Goal: Use online tool/utility: Utilize a website feature to perform a specific function

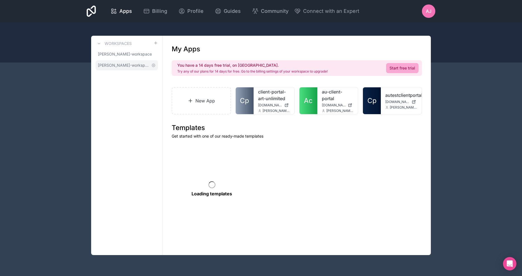
click at [137, 66] on span "[PERSON_NAME]-workspace" at bounding box center [123, 66] width 51 height 6
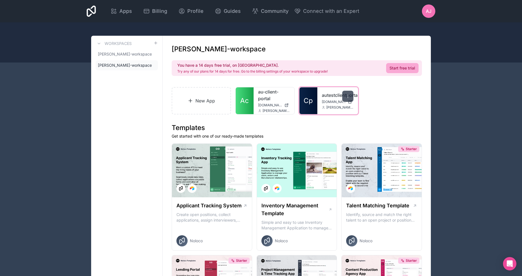
click at [347, 97] on icon at bounding box center [347, 96] width 4 height 4
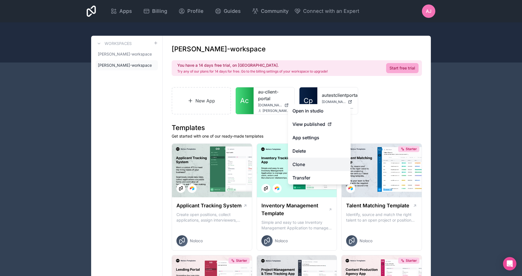
click at [304, 164] on link "Clone" at bounding box center [319, 164] width 63 height 13
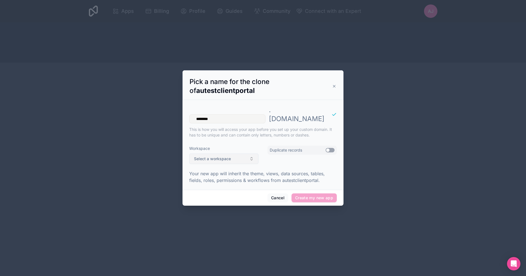
type input "********"
click at [238, 154] on button "Select a workspace" at bounding box center [223, 159] width 69 height 11
click at [228, 188] on div "[PERSON_NAME]-workspace" at bounding box center [223, 186] width 67 height 9
click at [313, 194] on button "Create my new app" at bounding box center [313, 198] width 45 height 9
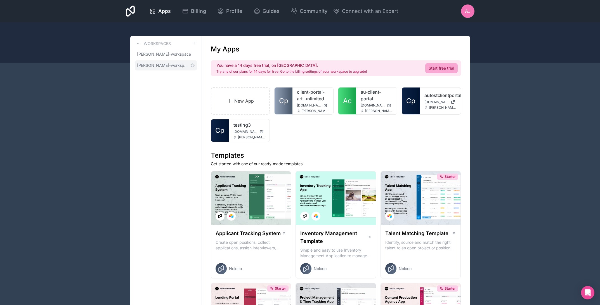
click at [163, 66] on span "[PERSON_NAME]-workspace" at bounding box center [162, 66] width 51 height 6
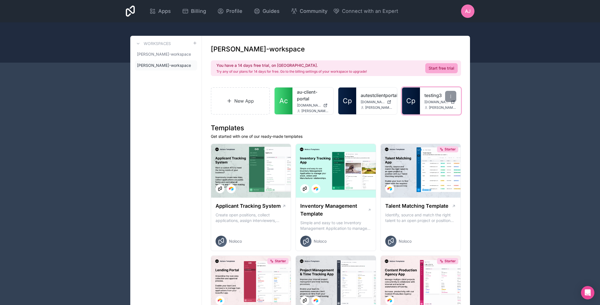
click at [413, 101] on span "Cp" at bounding box center [410, 100] width 9 height 9
